Goal: Navigation & Orientation: Find specific page/section

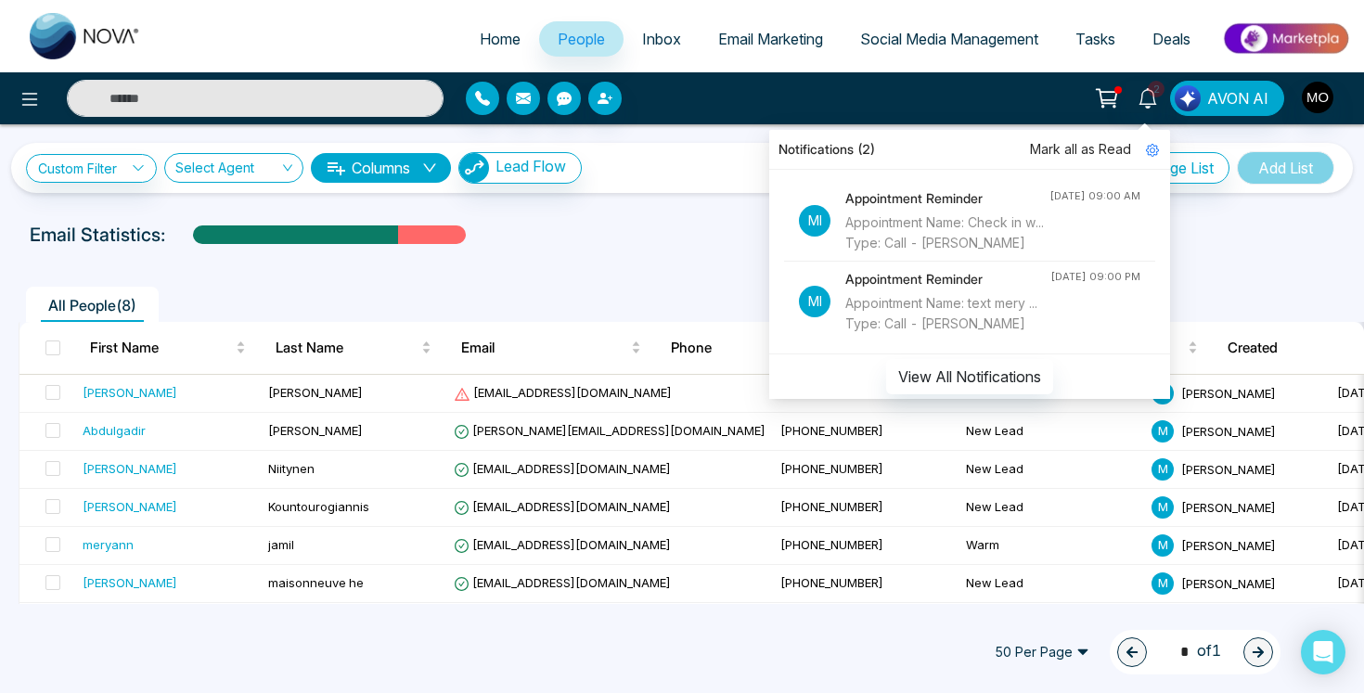
click at [700, 277] on div "All People ( 8 )" at bounding box center [681, 298] width 1349 height 47
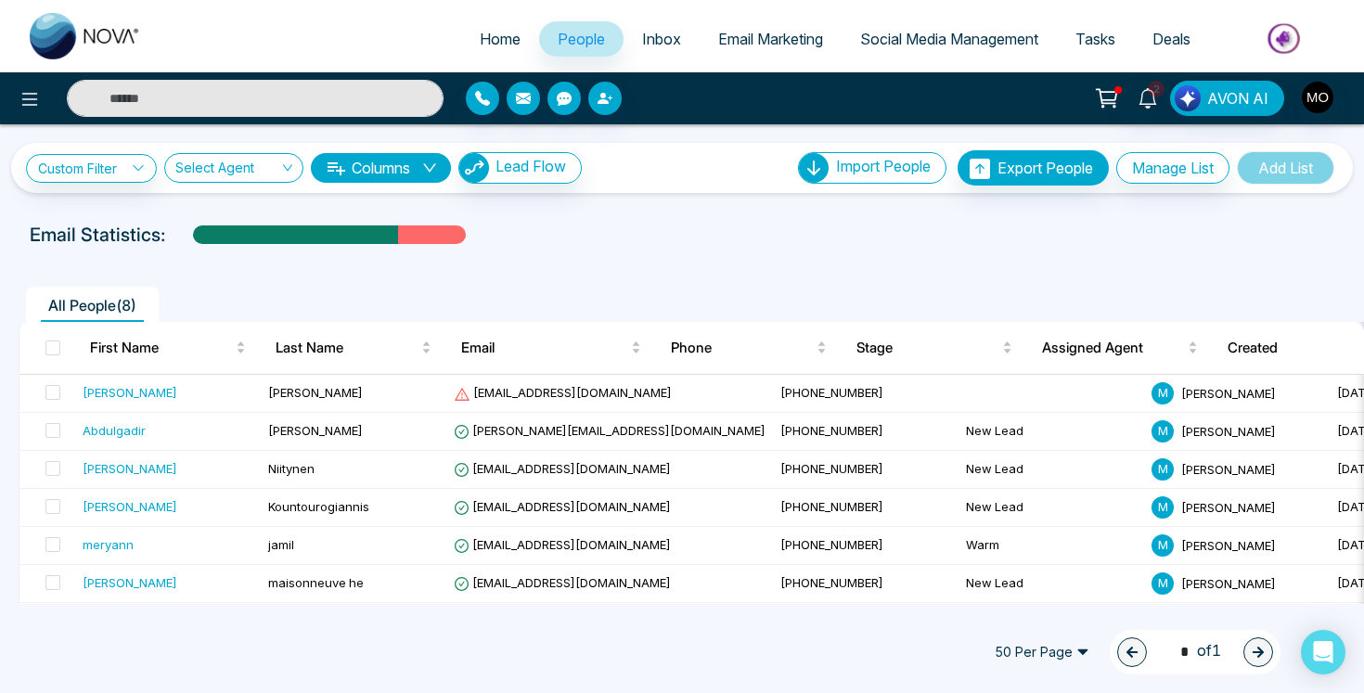
click at [977, 253] on div at bounding box center [681, 252] width 1341 height 7
click at [1176, 40] on span "Deals" at bounding box center [1171, 39] width 38 height 19
